Goal: Task Accomplishment & Management: Use online tool/utility

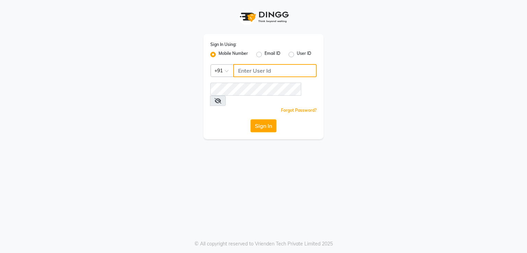
type input "9383215183"
click at [297, 55] on label "User ID" at bounding box center [304, 54] width 14 height 8
click at [297, 55] on input "User ID" at bounding box center [299, 52] width 4 height 4
radio input "true"
radio input "false"
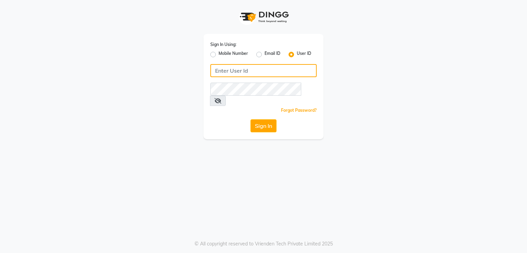
click at [280, 67] on input "Username" at bounding box center [263, 70] width 106 height 13
type input "[PERSON_NAME]"
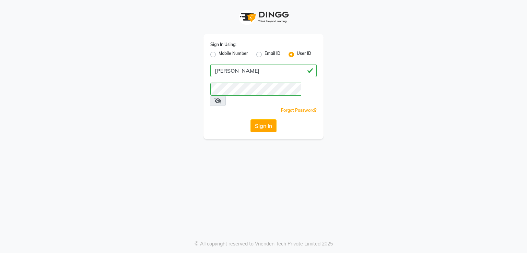
click at [214, 162] on div "Sign In Using: Mobile Number Email ID User ID [PERSON_NAME] Remember me Forgot …" at bounding box center [263, 126] width 527 height 253
click at [261, 119] on button "Sign In" at bounding box center [263, 125] width 26 height 13
